Goal: Information Seeking & Learning: Check status

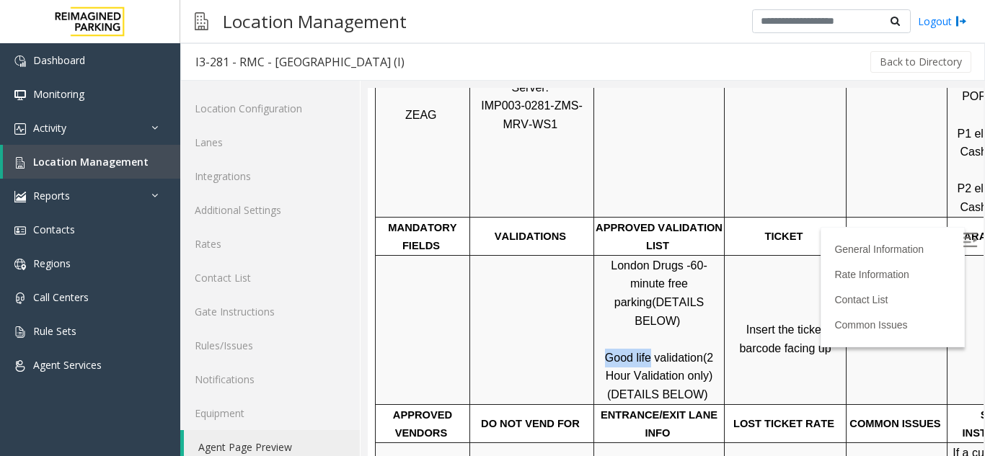
scroll to position [19, 0]
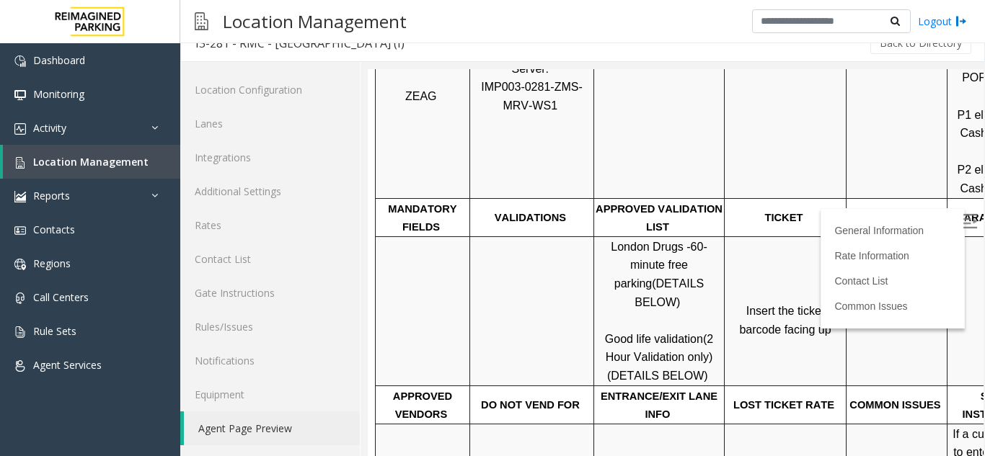
click at [654, 370] on span "(DETAILS BELOW)" at bounding box center [657, 376] width 101 height 12
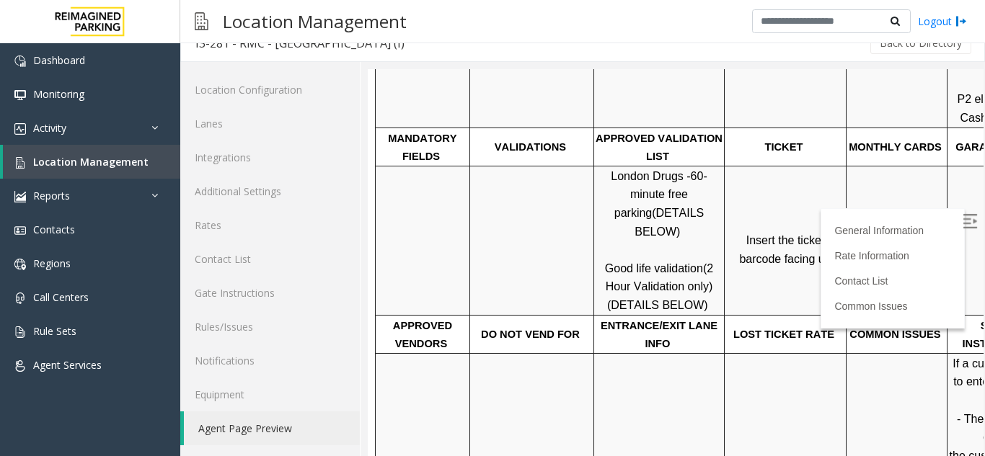
scroll to position [433, 0]
drag, startPoint x: 645, startPoint y: 234, endPoint x: 606, endPoint y: 232, distance: 39.0
click at [606, 232] on p "London Drugs - 60-minute free parking (DETAILS BELOW) Good life validation (2 H…" at bounding box center [659, 240] width 128 height 148
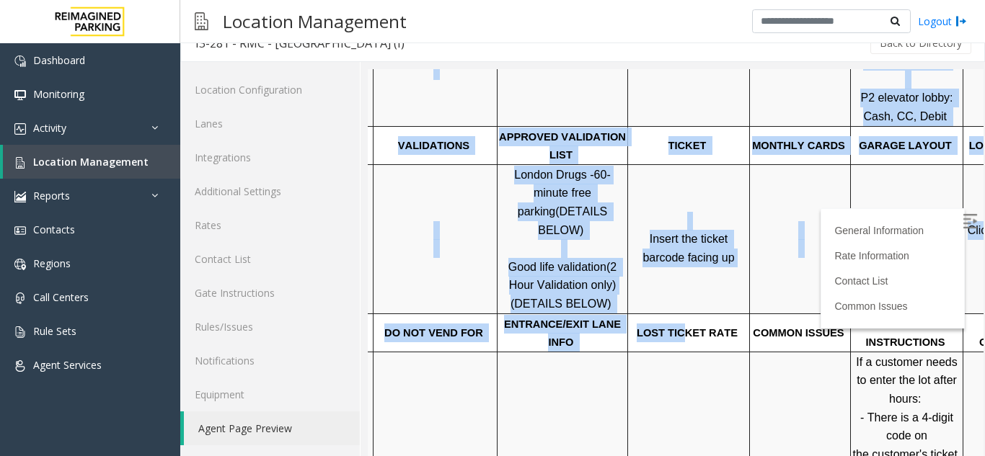
scroll to position [433, 203]
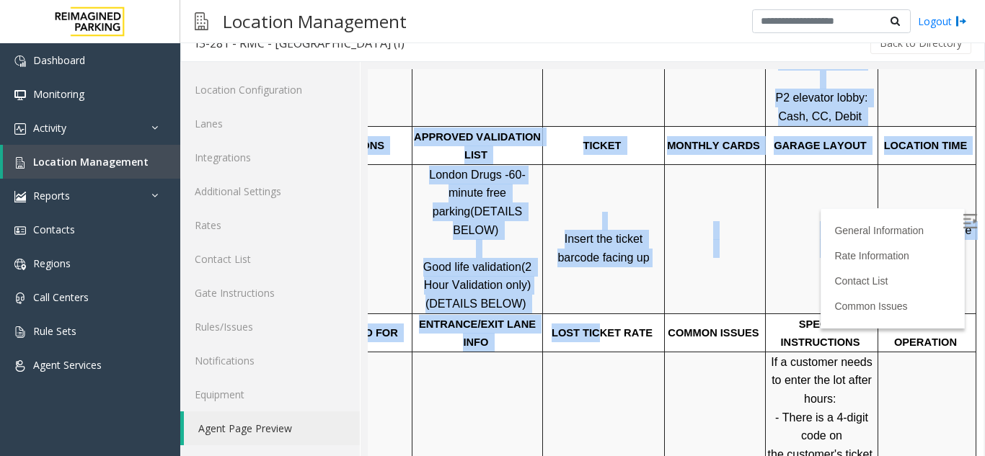
drag, startPoint x: 950, startPoint y: 350, endPoint x: 1088, endPoint y: 347, distance: 137.8
click at [909, 224] on span "Click Here for the local time" at bounding box center [929, 239] width 92 height 31
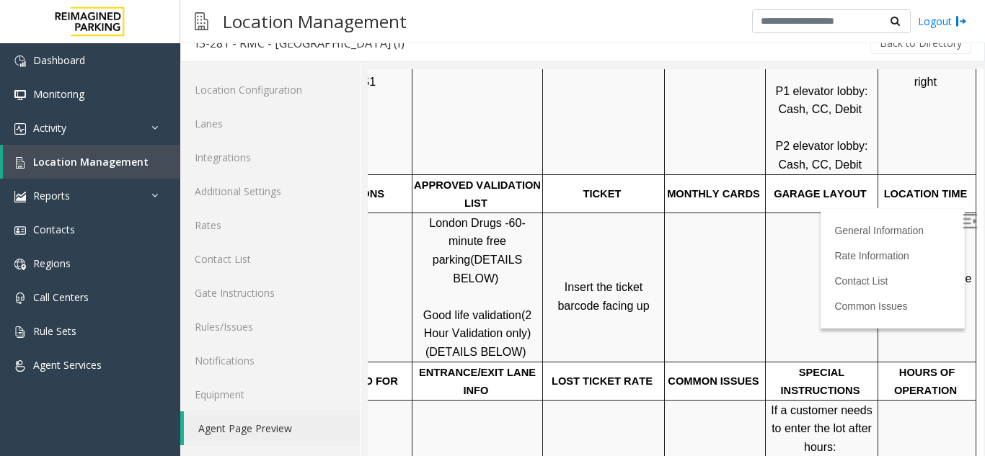
scroll to position [361, 203]
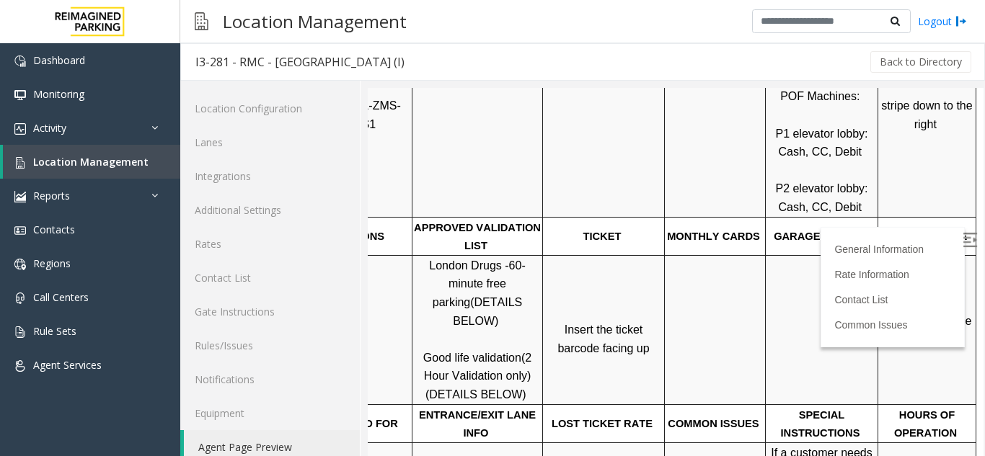
scroll to position [19, 0]
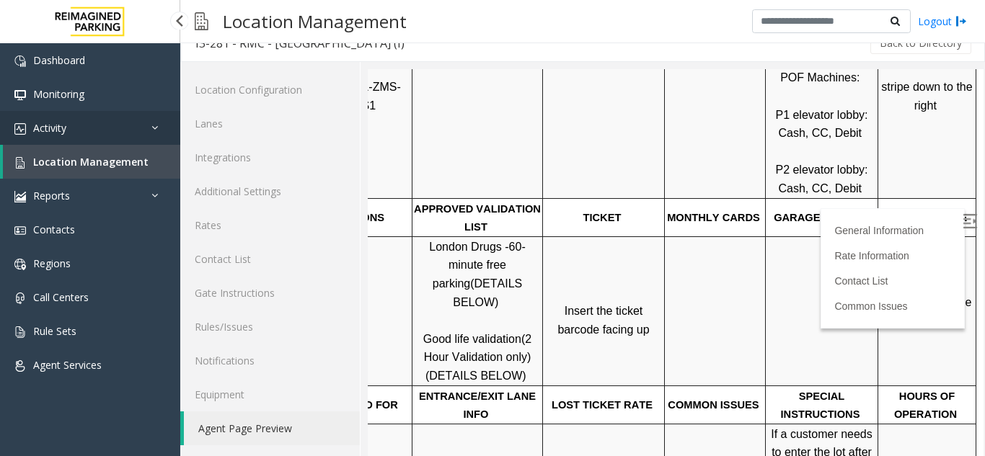
click at [71, 141] on link "Activity" at bounding box center [90, 128] width 180 height 34
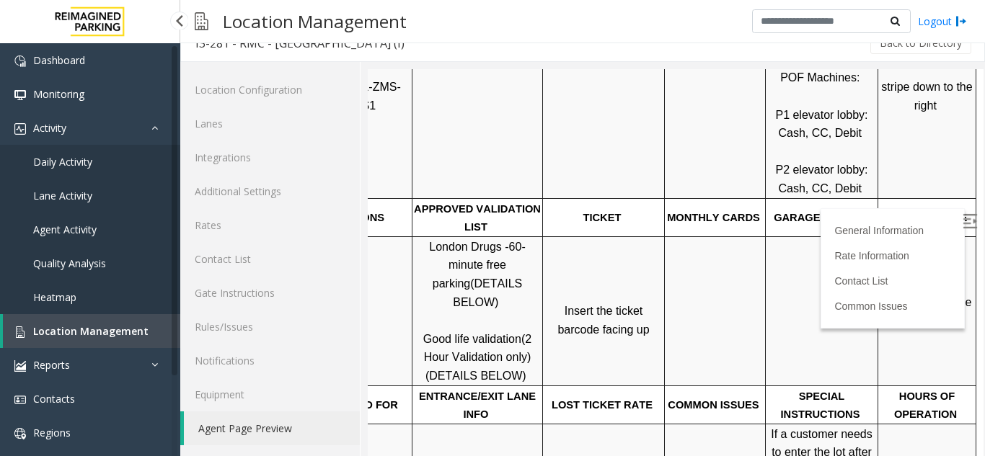
click at [64, 231] on span "Agent Activity" at bounding box center [64, 230] width 63 height 14
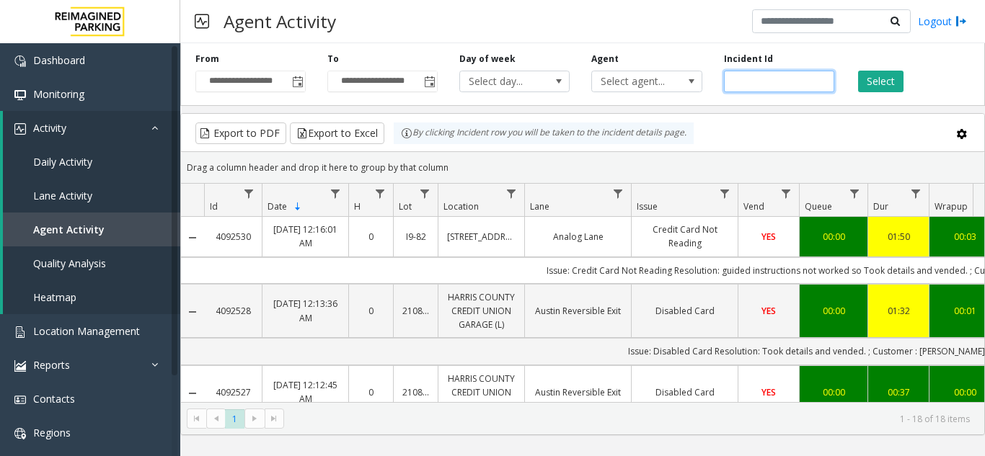
click at [755, 81] on input "number" at bounding box center [779, 82] width 110 height 22
paste input "*******"
type input "*******"
click at [878, 80] on button "Select" at bounding box center [880, 82] width 45 height 22
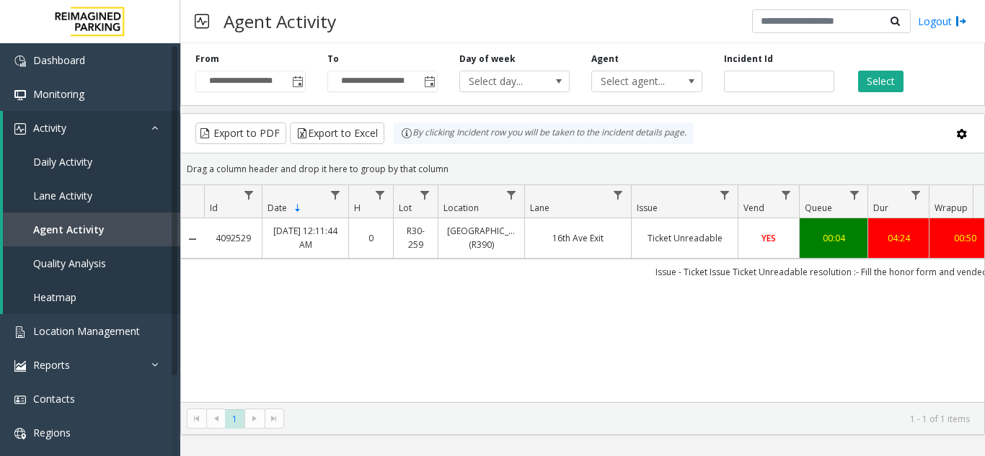
scroll to position [0, 430]
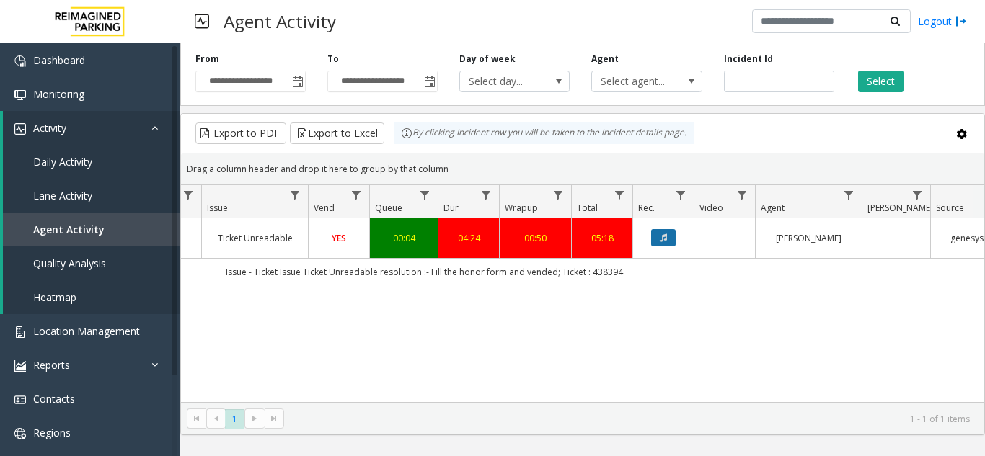
click at [663, 240] on icon "Data table" at bounding box center [663, 238] width 7 height 9
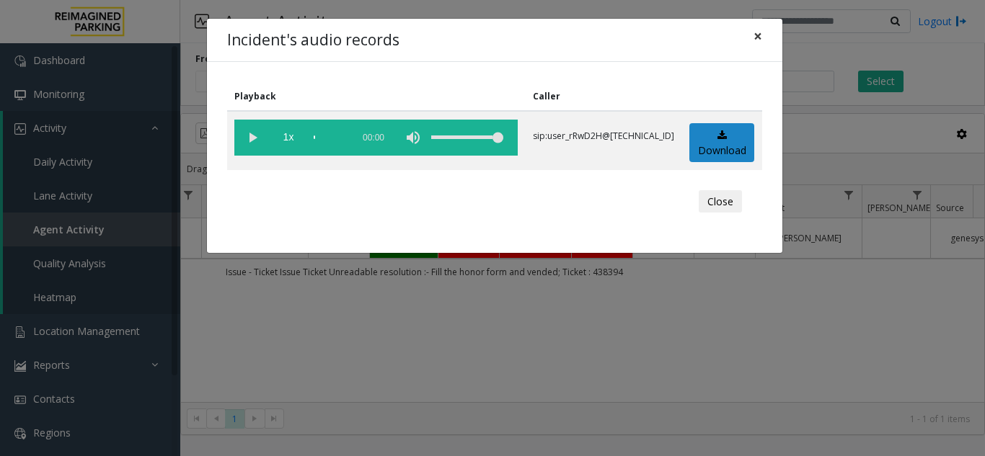
click at [754, 41] on span "×" at bounding box center [758, 36] width 9 height 20
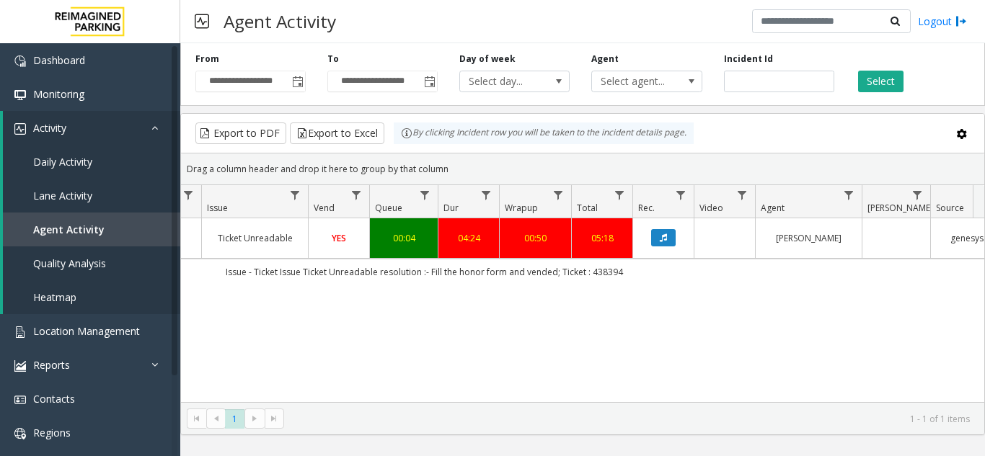
drag, startPoint x: 976, startPoint y: 1, endPoint x: 624, endPoint y: 295, distance: 459.3
click at [624, 295] on div "4092529 Oct 4, 2025 12:11:44 AM 0 R30-259 Cherry Hill (R390) 16th Ave Exit Tick…" at bounding box center [582, 311] width 803 height 184
click at [699, 239] on td "Data table" at bounding box center [724, 239] width 61 height 40
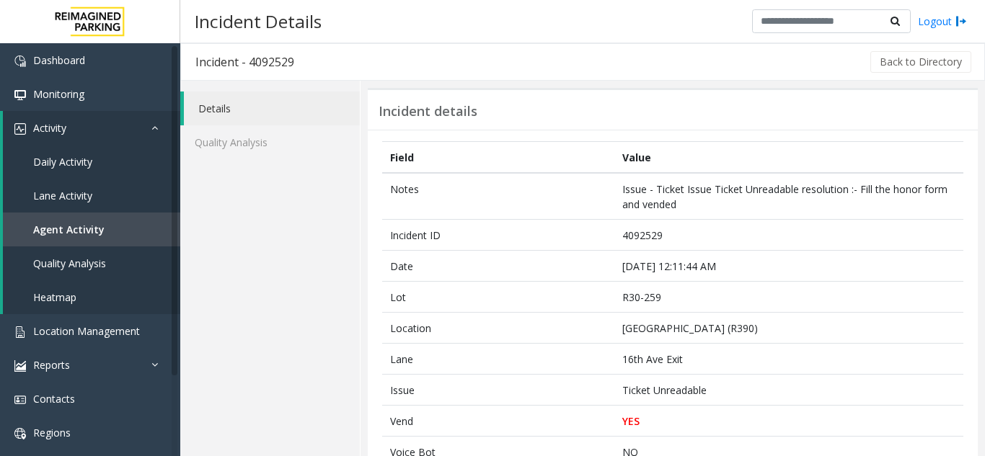
drag, startPoint x: 954, startPoint y: 1, endPoint x: 647, endPoint y: 102, distance: 323.6
click at [647, 102] on div "Incident details" at bounding box center [673, 109] width 610 height 42
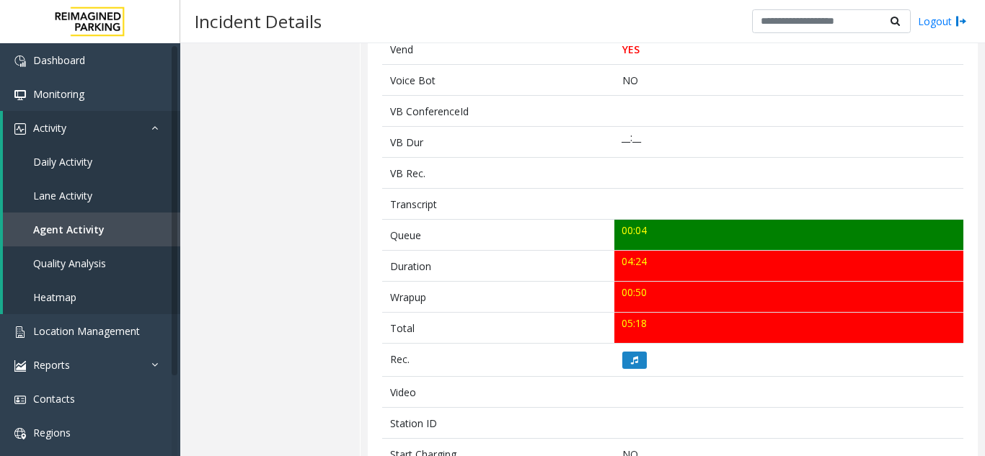
scroll to position [505, 0]
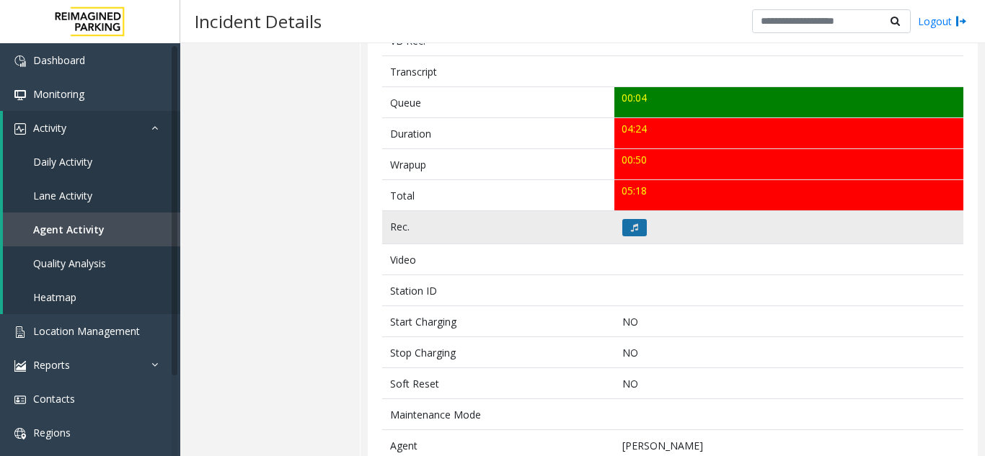
click at [631, 229] on icon at bounding box center [634, 228] width 7 height 9
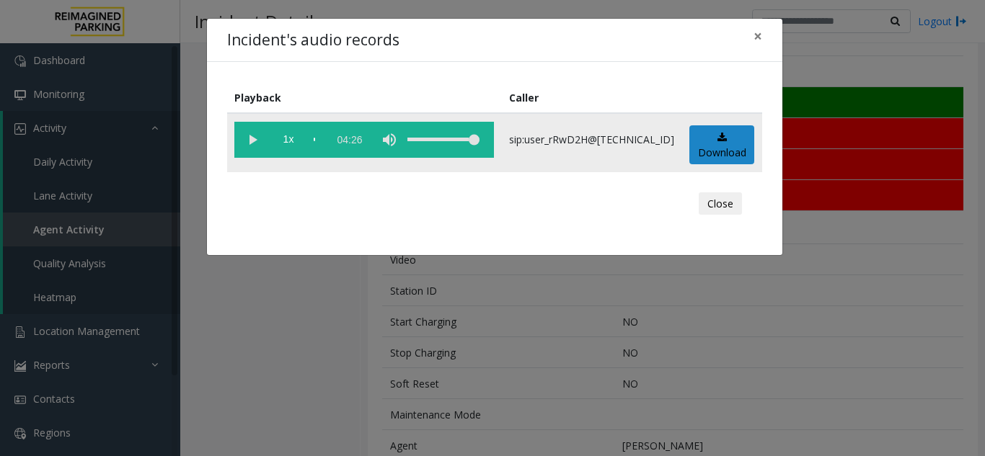
click at [250, 139] on vg-play-pause at bounding box center [252, 140] width 36 height 36
click at [870, 247] on div "Incident's audio records × Playback Caller 1x 04:26 sip:user_rRwD2H@67.223.103.…" at bounding box center [492, 228] width 985 height 456
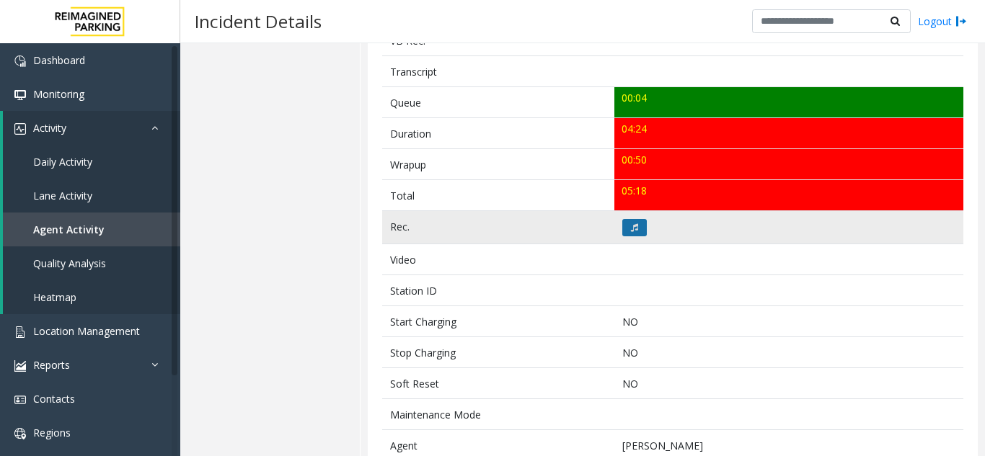
click at [639, 227] on button at bounding box center [634, 227] width 25 height 17
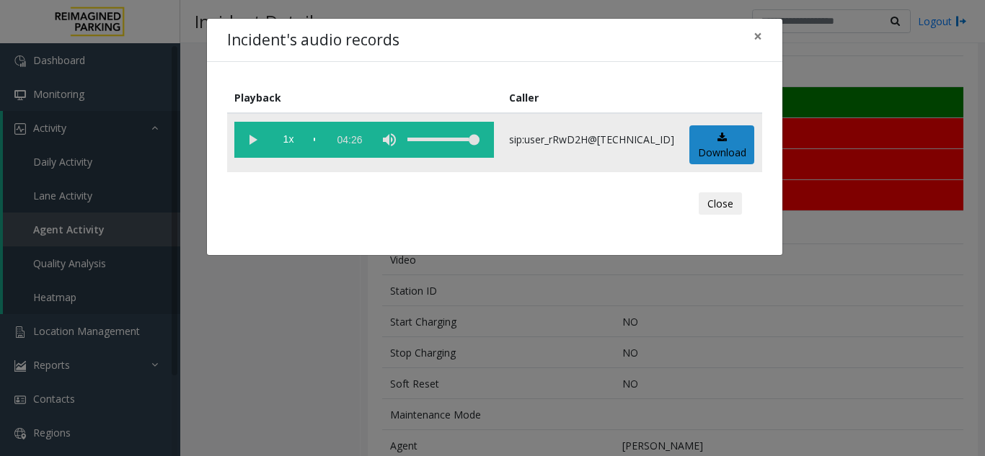
click at [246, 138] on vg-play-pause at bounding box center [252, 140] width 36 height 36
click at [707, 243] on div "Playback Caller 1x 04:26 sip:user_rRwD2H@67.223.103.47 Download Close" at bounding box center [494, 158] width 575 height 193
click at [321, 138] on div "scrub bar" at bounding box center [317, 140] width 7 height 36
click at [252, 138] on vg-play-pause at bounding box center [252, 140] width 36 height 36
click at [763, 38] on button "×" at bounding box center [758, 36] width 29 height 35
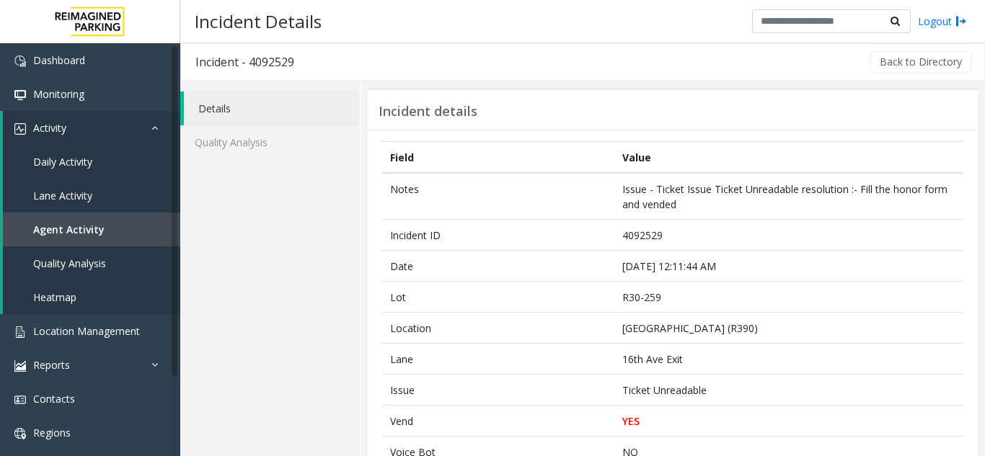
scroll to position [505, 0]
